Goal: Information Seeking & Learning: Learn about a topic

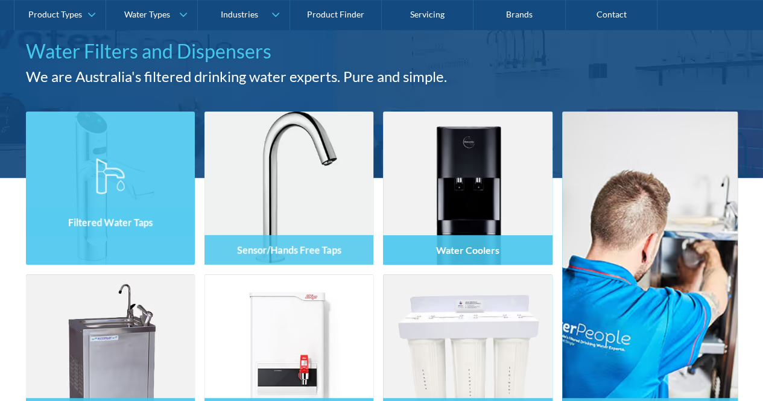
click at [130, 236] on div "Filtered Water Taps" at bounding box center [110, 214] width 169 height 102
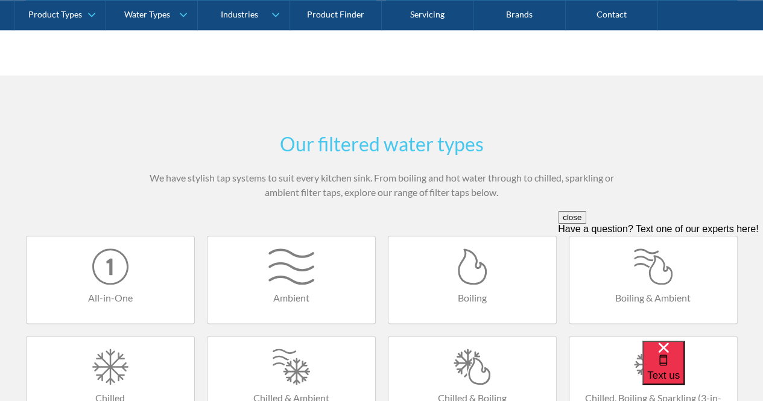
scroll to position [302, 0]
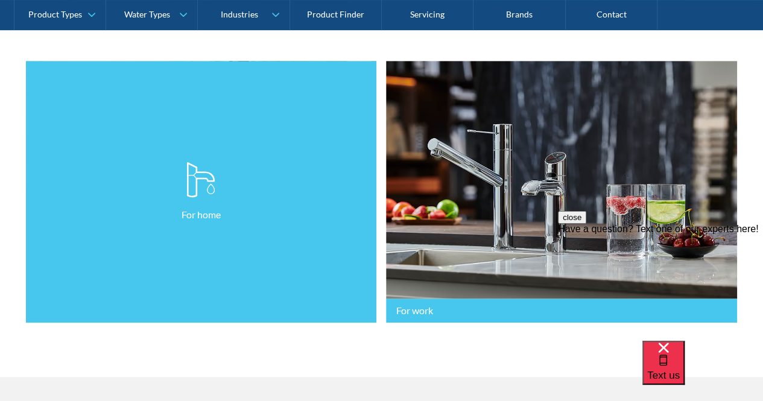
click at [222, 156] on link "For home" at bounding box center [201, 192] width 351 height 262
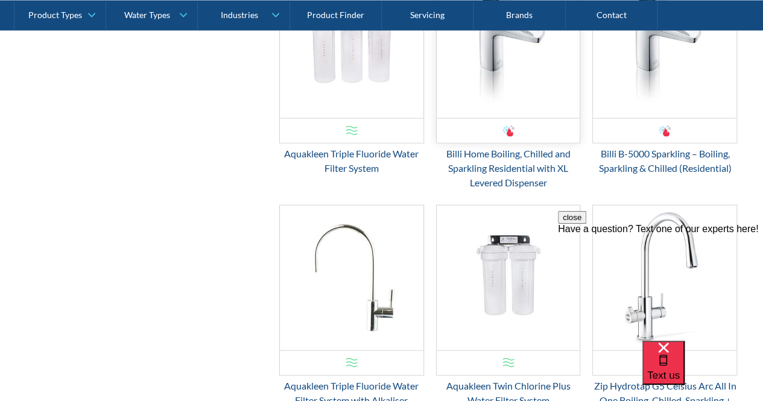
scroll to position [1085, 0]
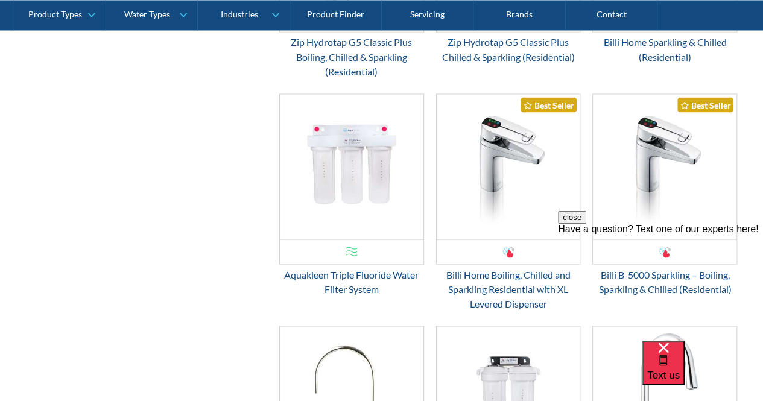
click at [586, 224] on button "close" at bounding box center [572, 217] width 28 height 13
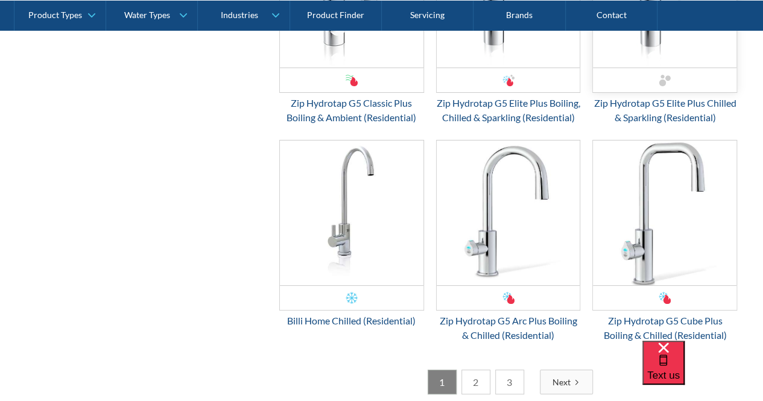
scroll to position [2292, 0]
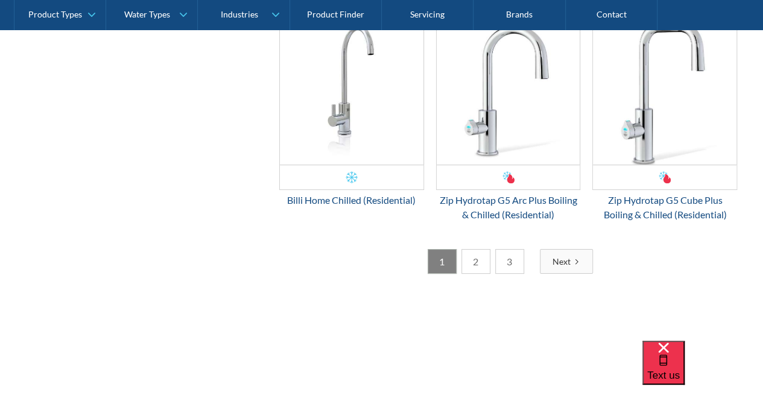
click at [470, 271] on link "2" at bounding box center [475, 261] width 29 height 25
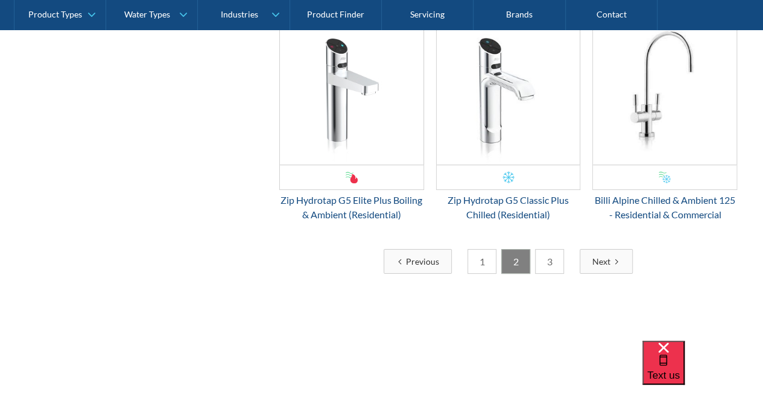
scroll to position [2171, 0]
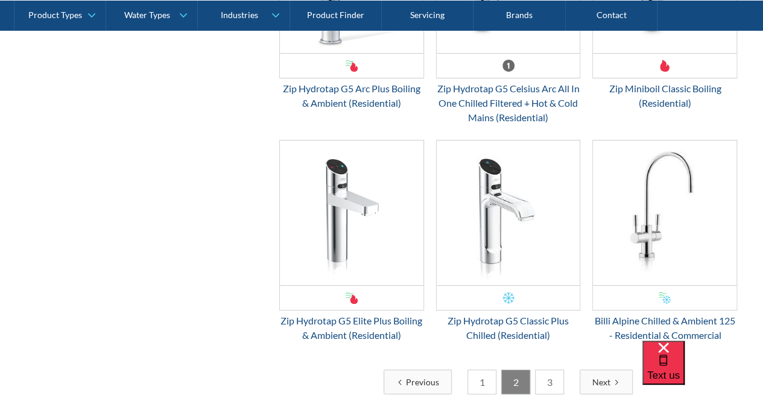
click at [557, 376] on link "3" at bounding box center [549, 382] width 29 height 25
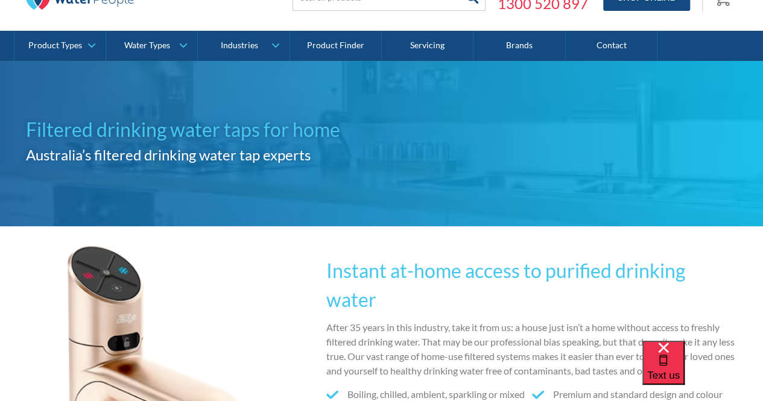
scroll to position [0, 0]
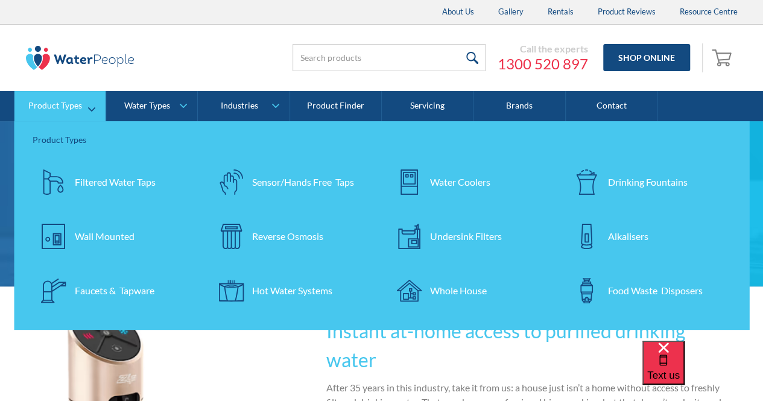
click at [474, 232] on div "Undersink Filters" at bounding box center [466, 236] width 72 height 14
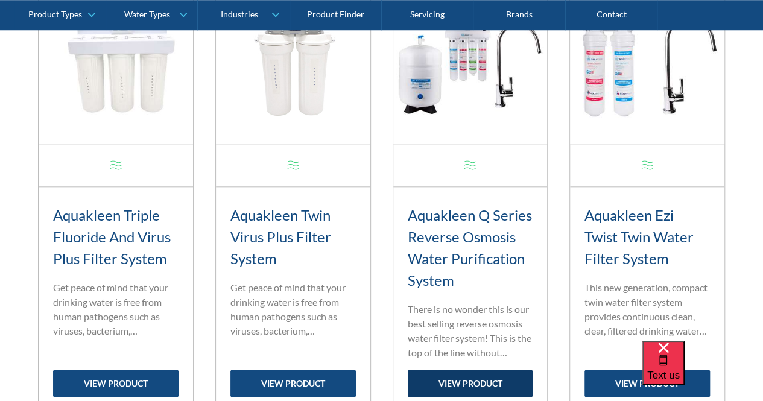
scroll to position [482, 0]
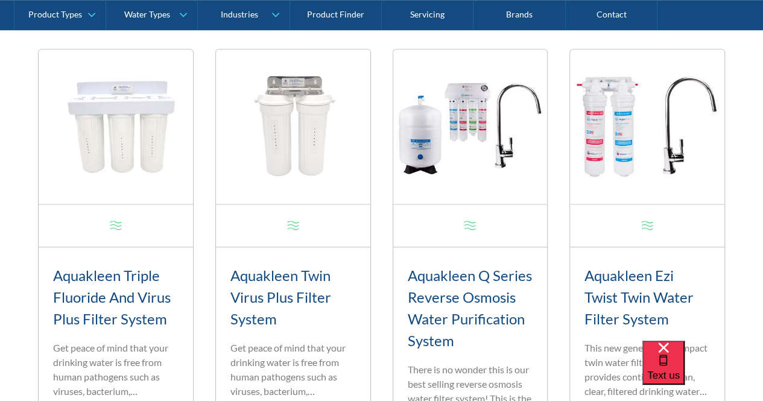
click at [193, 124] on img at bounding box center [116, 126] width 154 height 154
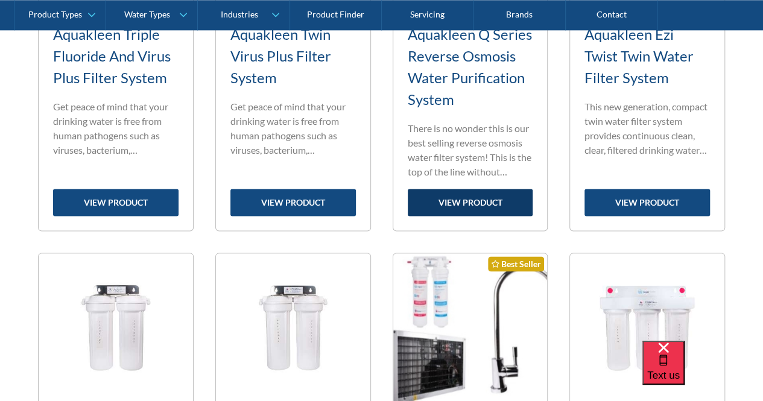
click at [473, 204] on link "view product" at bounding box center [470, 202] width 125 height 27
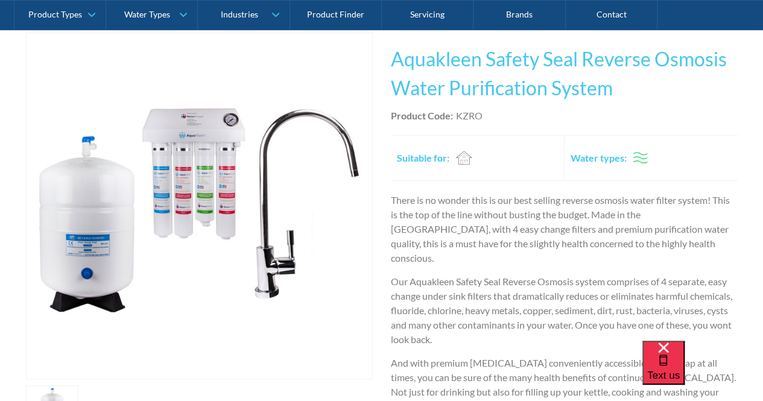
click at [216, 188] on img "open lightbox" at bounding box center [200, 206] width 346 height 346
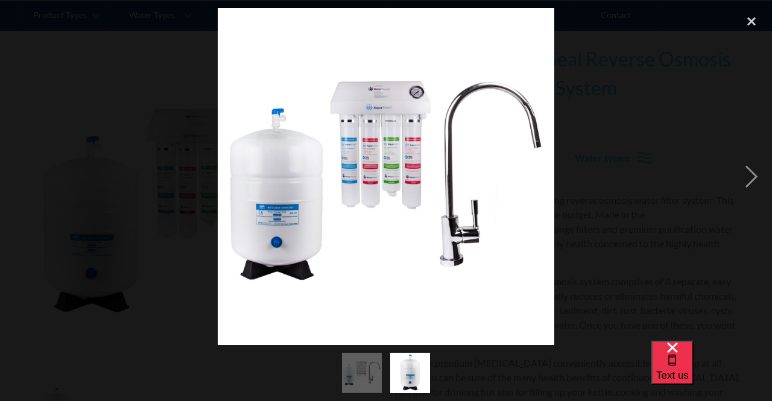
click at [416, 210] on img at bounding box center [386, 176] width 337 height 337
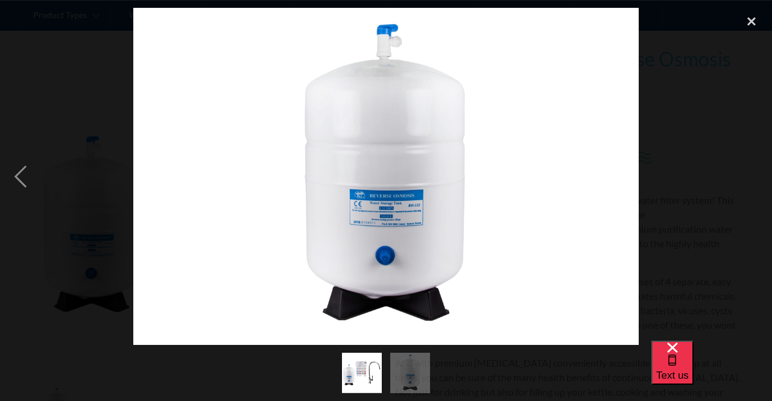
click at [416, 210] on img at bounding box center [385, 176] width 505 height 337
click at [484, 216] on img at bounding box center [385, 176] width 505 height 337
drag, startPoint x: 488, startPoint y: 217, endPoint x: 195, endPoint y: 166, distance: 297.4
click at [384, 196] on img at bounding box center [385, 176] width 505 height 337
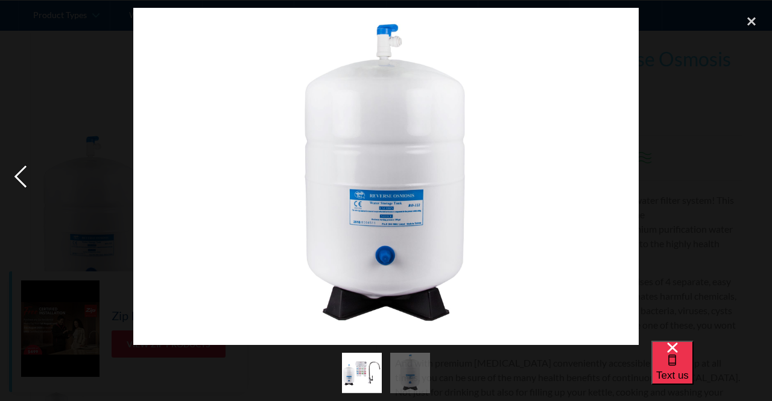
click at [17, 179] on div "previous image" at bounding box center [20, 176] width 41 height 337
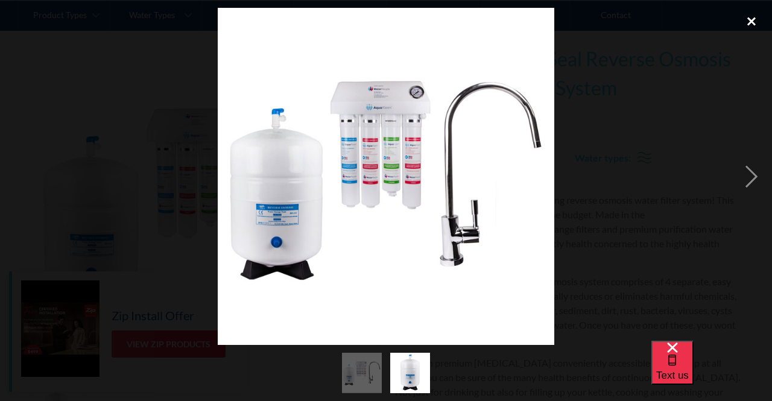
click at [751, 21] on div "close lightbox" at bounding box center [751, 21] width 41 height 27
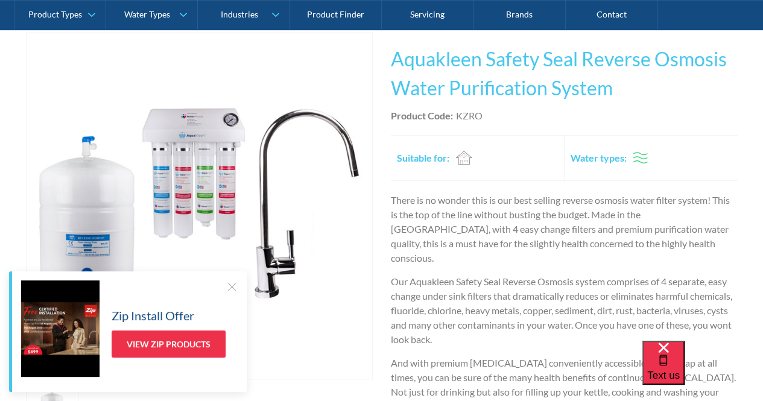
scroll to position [302, 0]
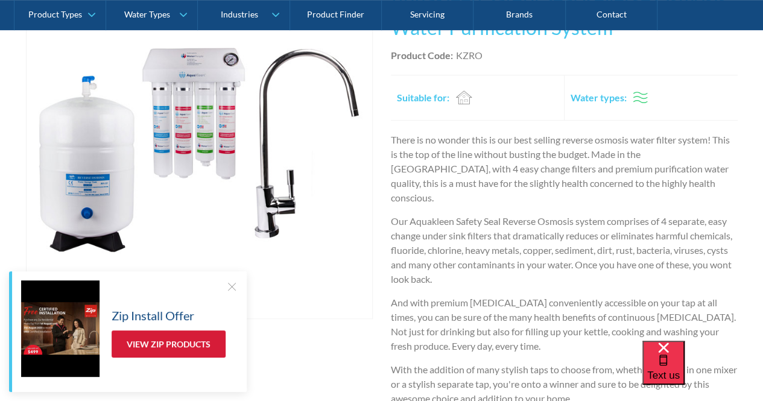
click at [175, 342] on link "View Zip Products" at bounding box center [169, 343] width 114 height 27
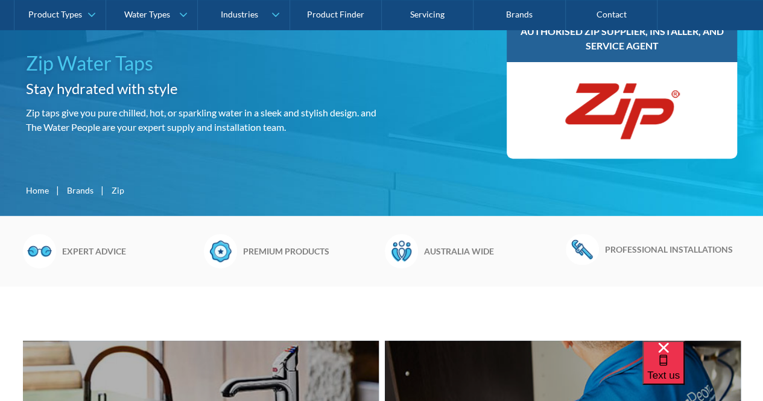
scroll to position [422, 0]
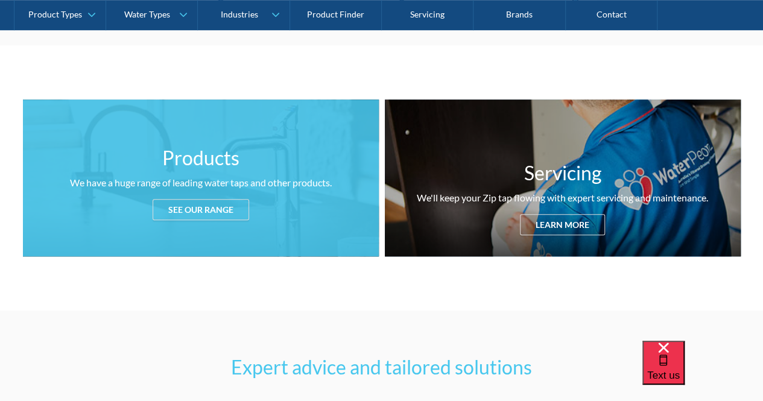
click at [203, 210] on div "See our range" at bounding box center [201, 209] width 96 height 21
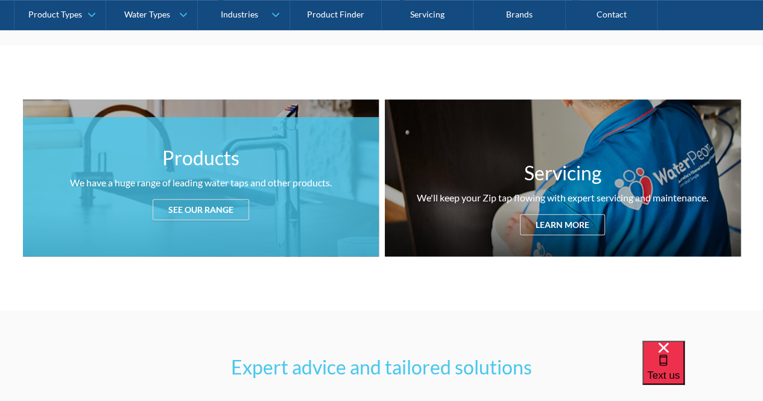
scroll to position [1599, 0]
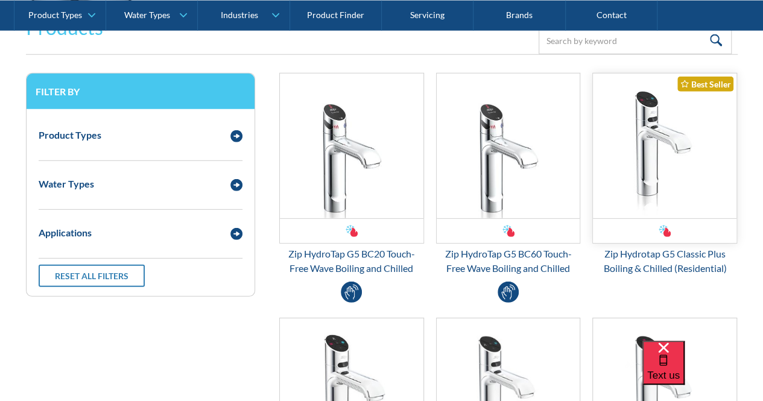
click at [688, 220] on div "Email Form 3" at bounding box center [665, 230] width 144 height 25
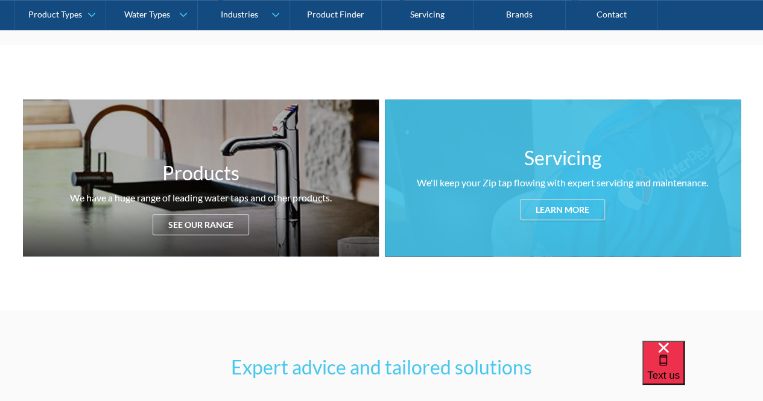
click at [563, 209] on div "Learn more" at bounding box center [562, 209] width 85 height 21
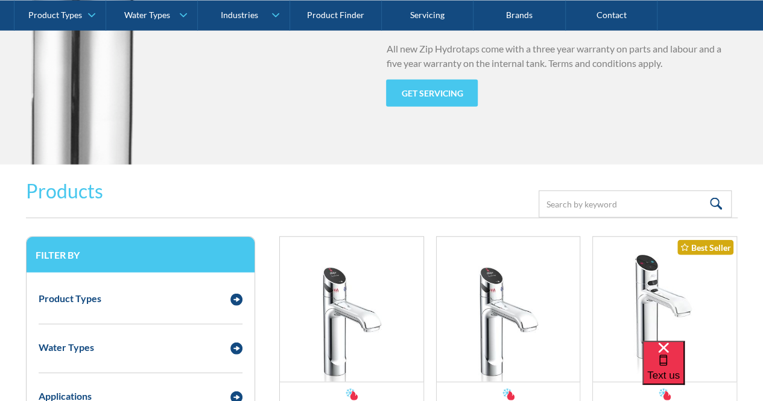
scroll to position [1737, 0]
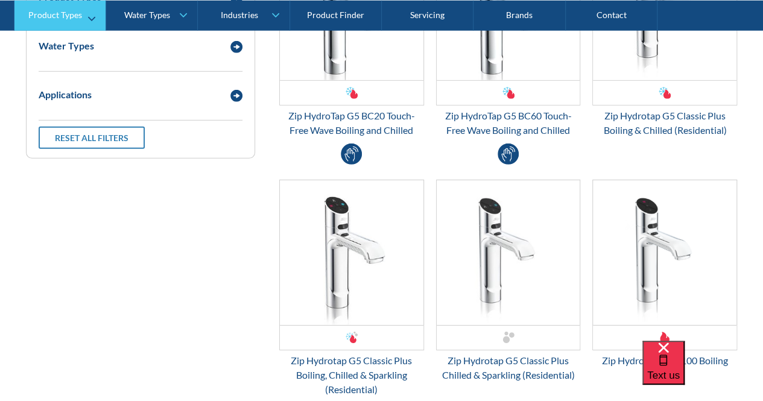
scroll to position [422, 0]
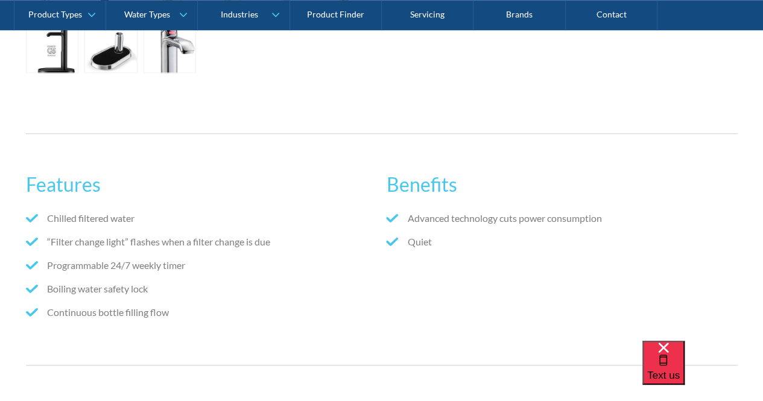
scroll to position [121, 0]
